Goal: Task Accomplishment & Management: Use online tool/utility

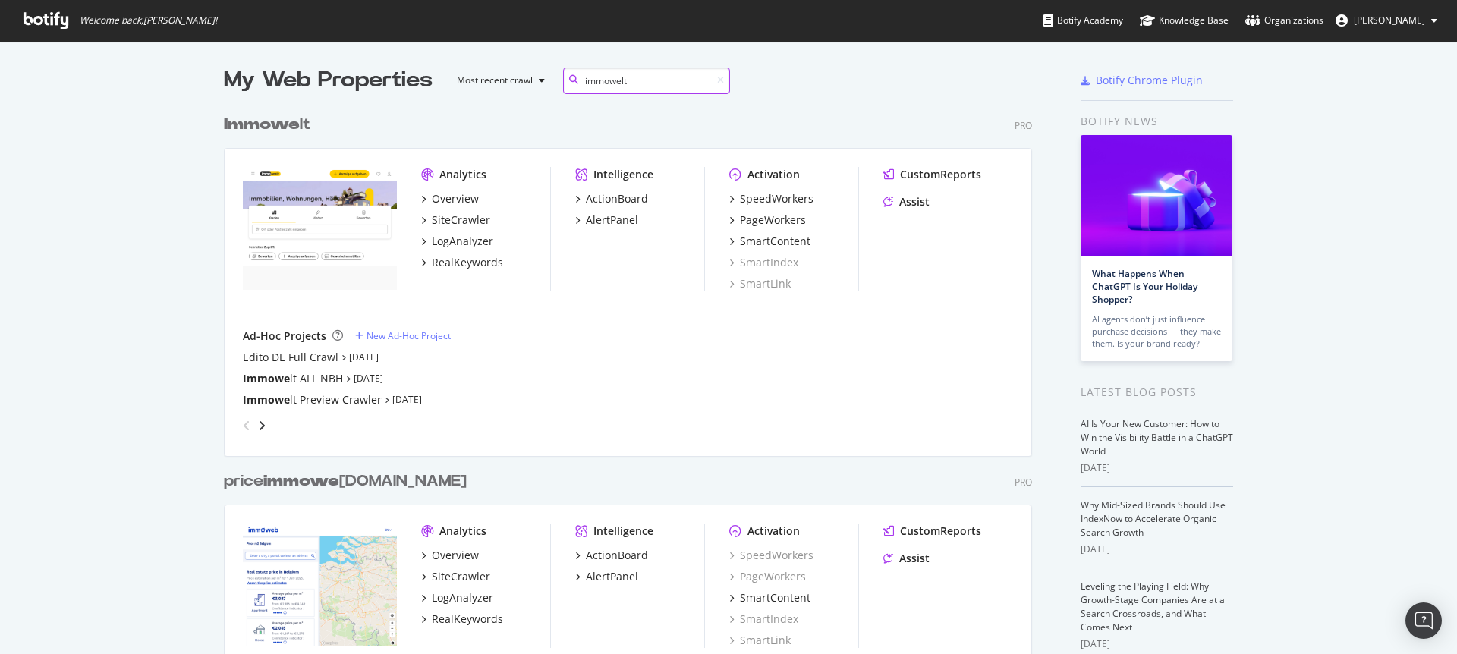
scroll to position [345, 809]
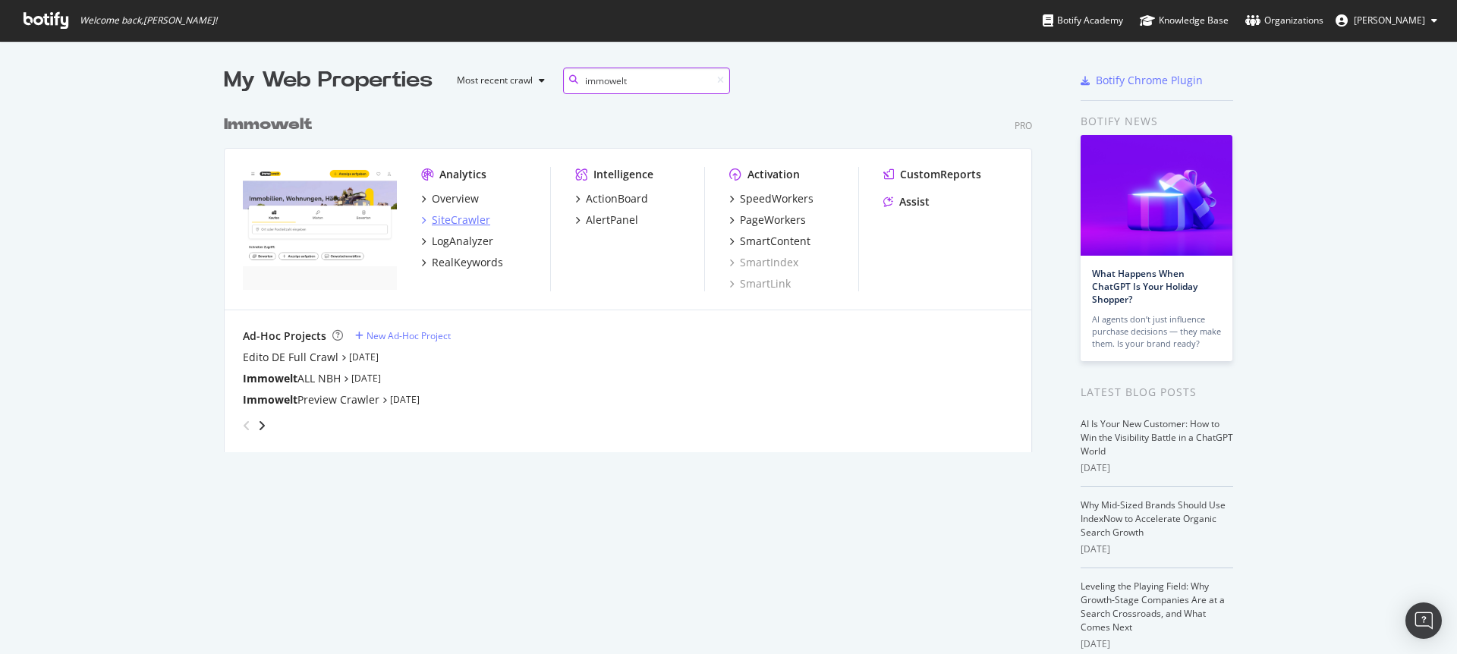
type input "immowelt"
click at [453, 225] on div "SiteCrawler" at bounding box center [461, 219] width 58 height 15
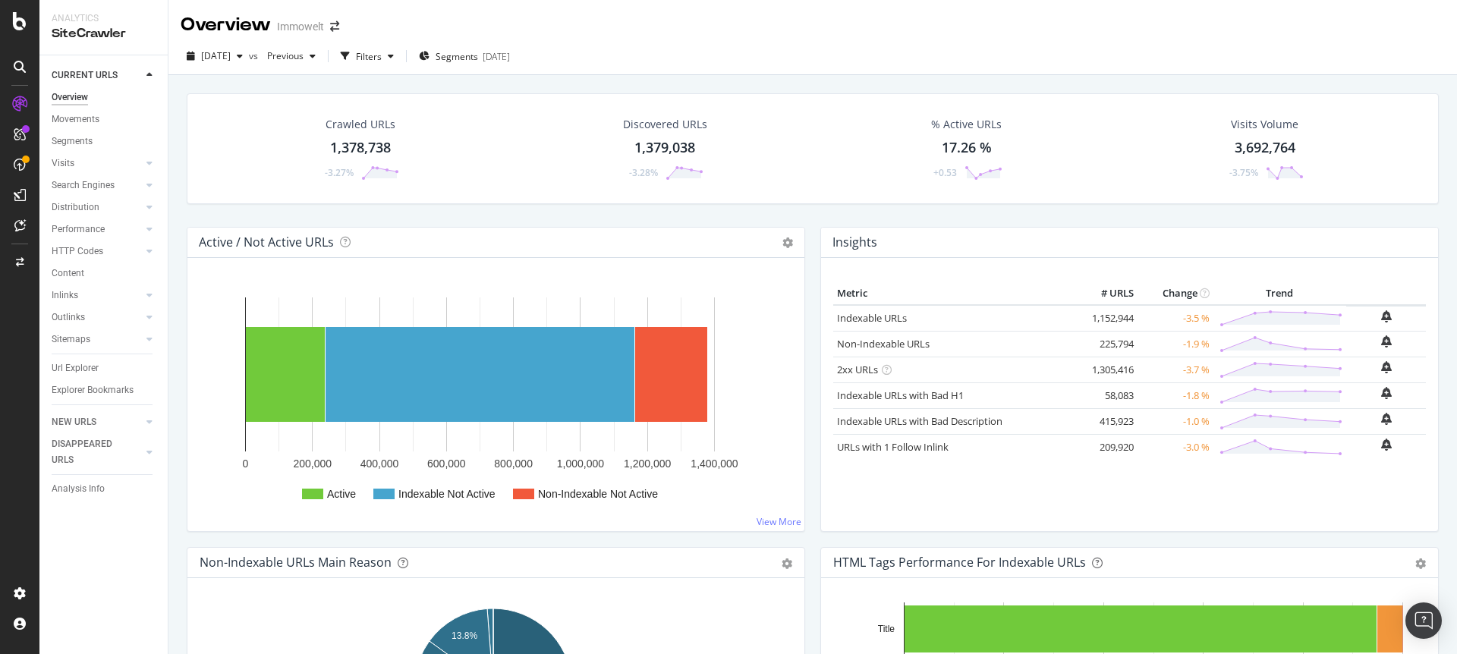
click at [380, 146] on div "1,378,738" at bounding box center [360, 148] width 61 height 20
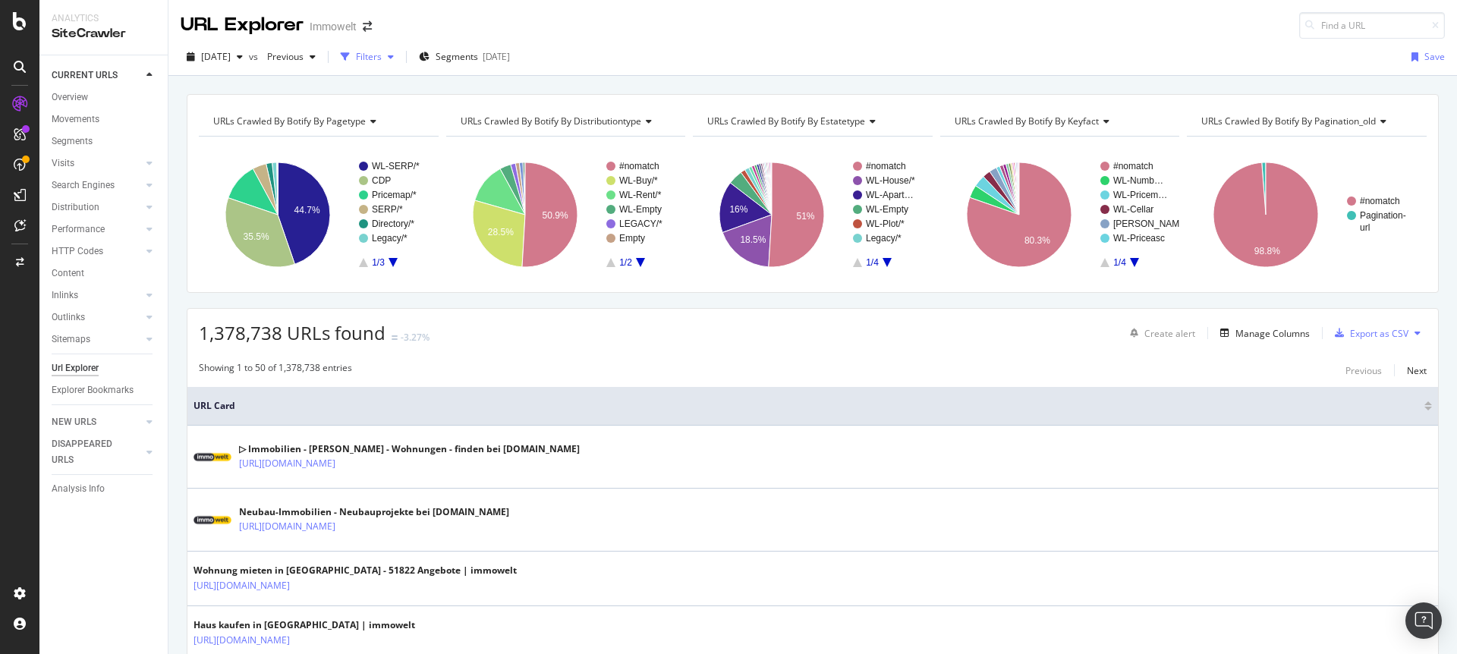
click at [382, 57] on div "Filters" at bounding box center [369, 56] width 26 height 13
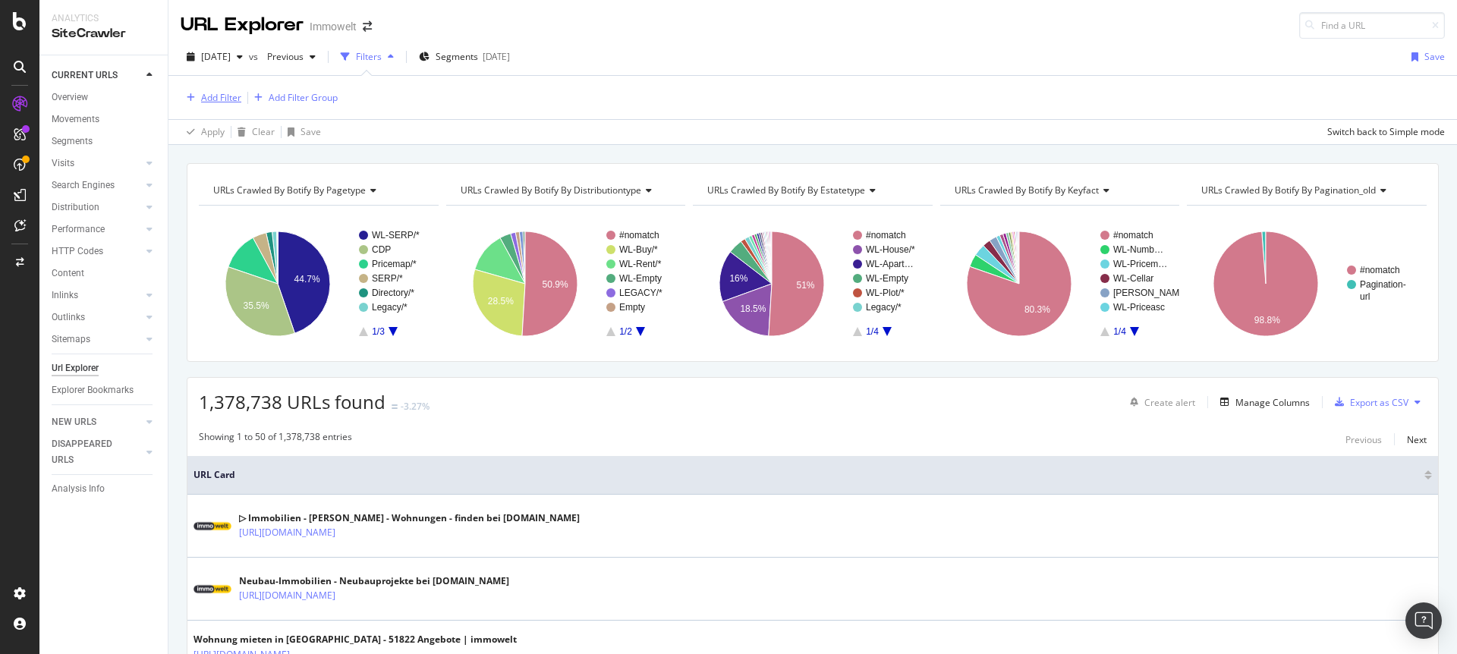
click at [195, 97] on div "button" at bounding box center [191, 97] width 20 height 9
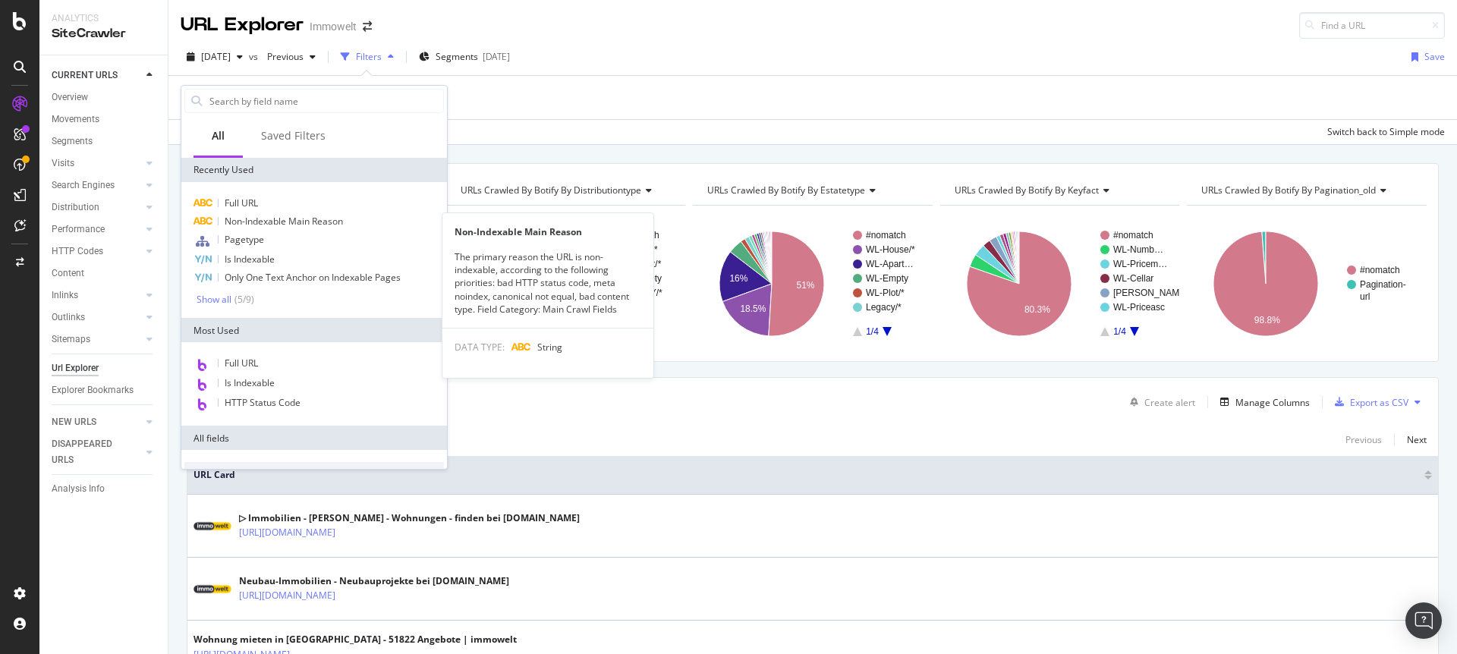
scroll to position [571, 0]
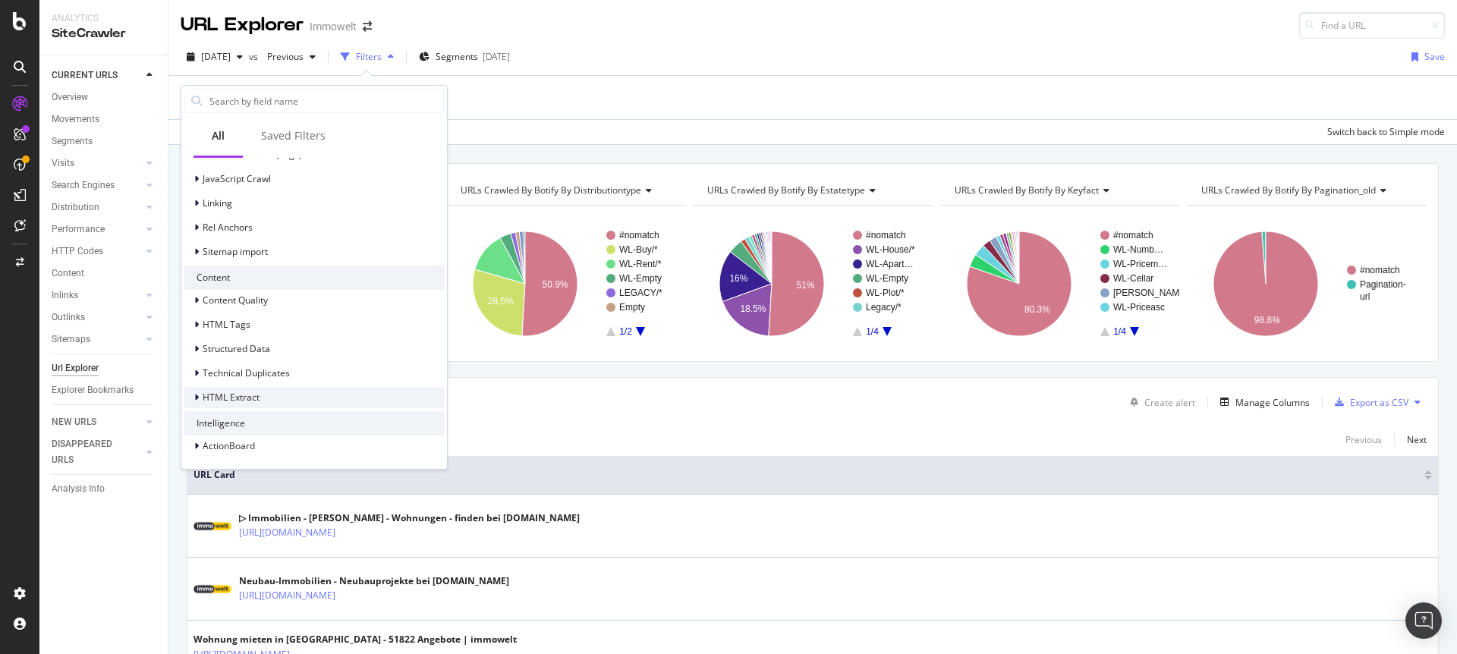
click at [194, 399] on icon at bounding box center [196, 397] width 5 height 9
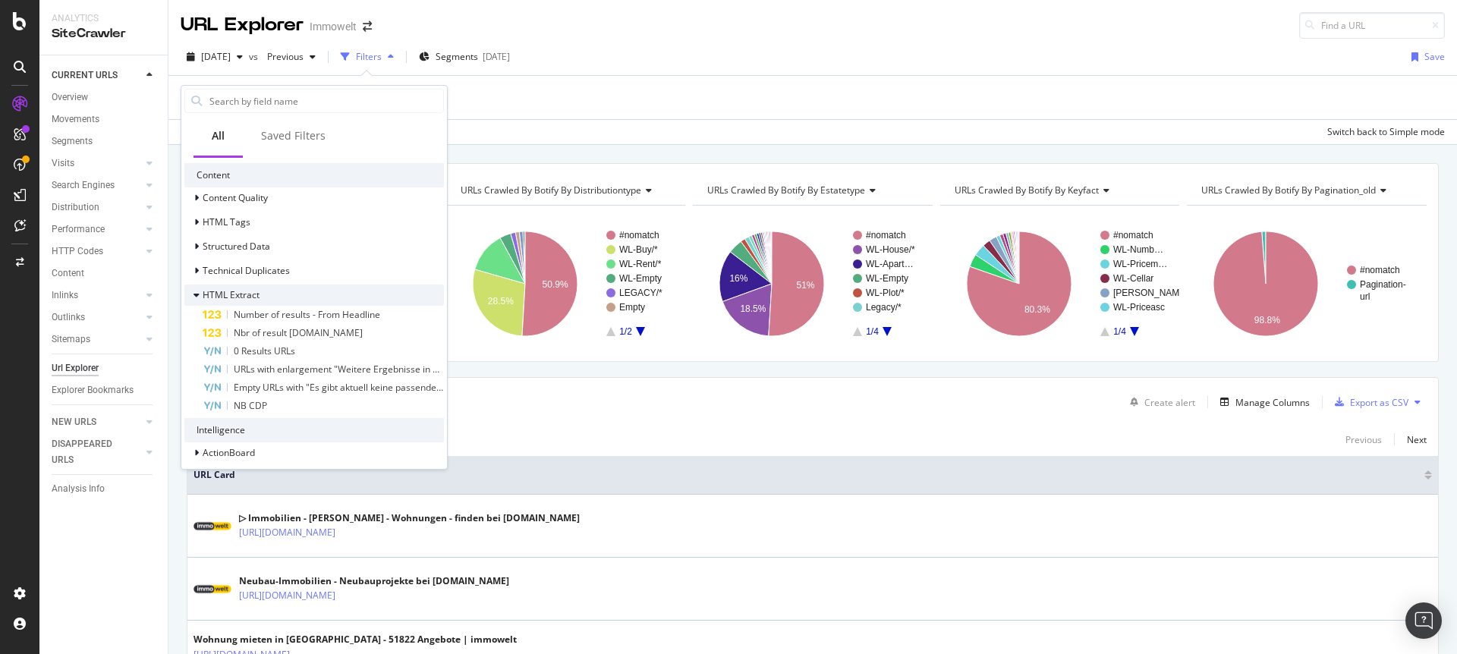
scroll to position [671, 0]
click at [198, 273] on icon at bounding box center [196, 272] width 5 height 9
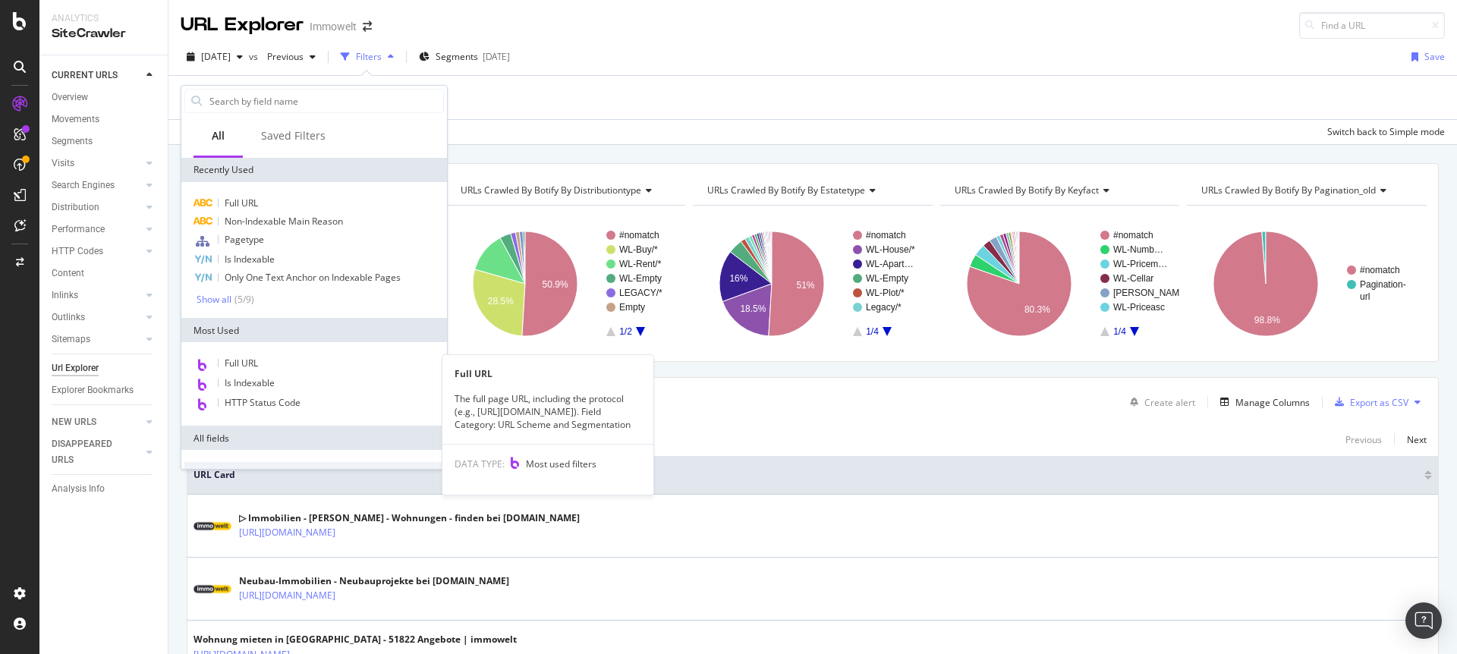
scroll to position [205, 0]
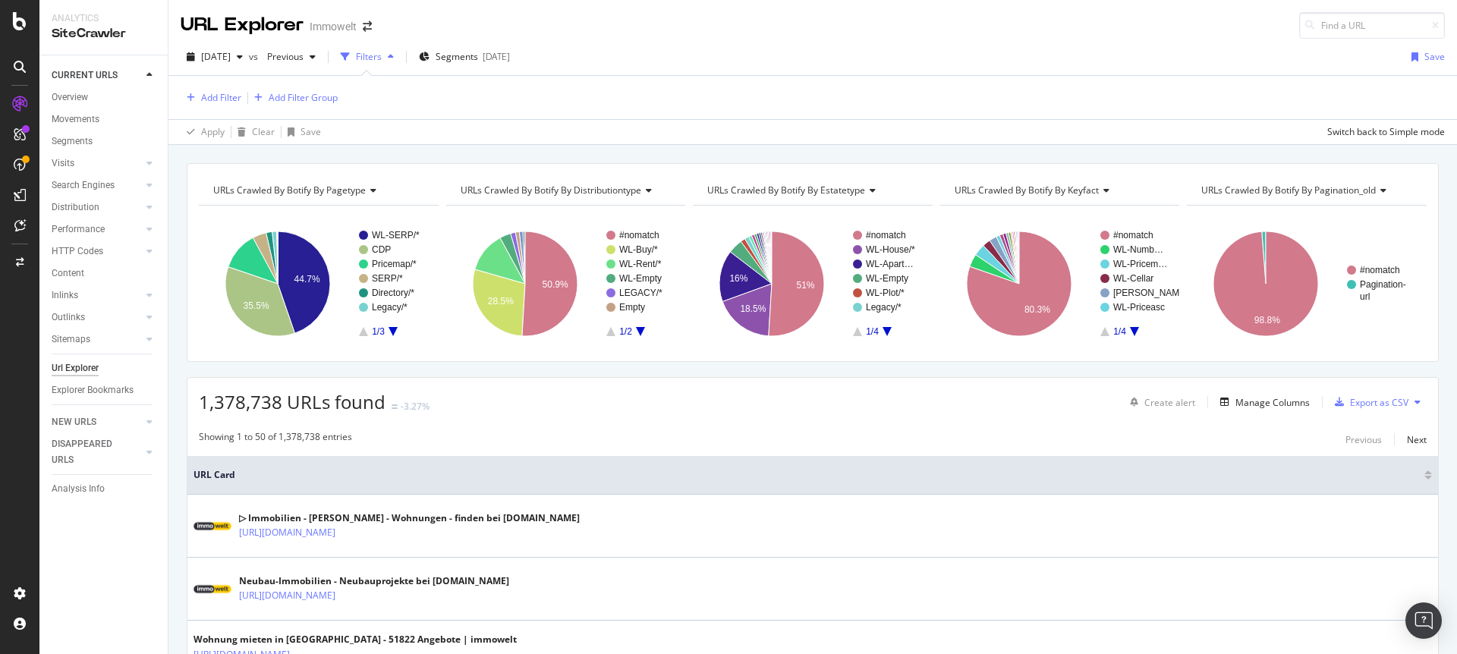
drag, startPoint x: 741, startPoint y: 84, endPoint x: 921, endPoint y: 33, distance: 187.1
click at [742, 84] on div "Add Filter Add Filter Group" at bounding box center [813, 97] width 1264 height 43
